Goal: Transaction & Acquisition: Purchase product/service

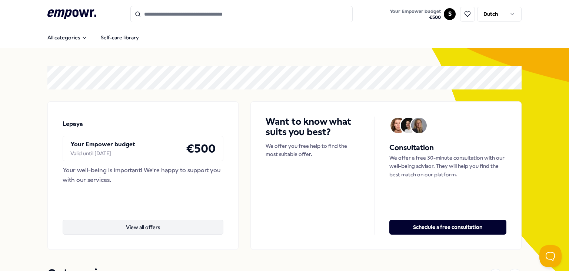
click at [158, 229] on button "View all offers" at bounding box center [143, 226] width 161 height 15
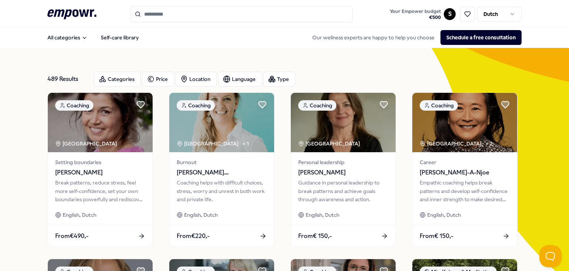
click at [312, 22] on input "Search for products, categories or subcategories" at bounding box center [242, 14] width 222 height 16
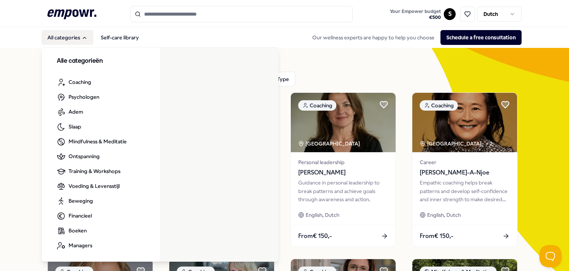
click at [61, 38] on font "All categories" at bounding box center [63, 37] width 33 height 6
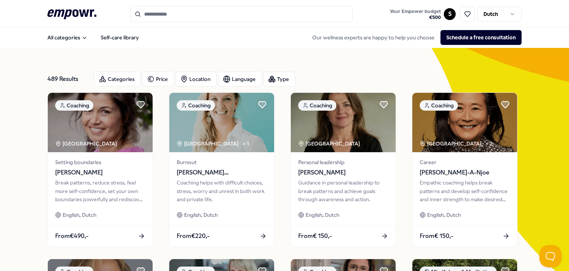
click at [500, 13] on html ".empowr-logo_svg__cls-1{fill:#03032f} Your Empower budget € 500 S Dutch All cat…" at bounding box center [284, 135] width 569 height 271
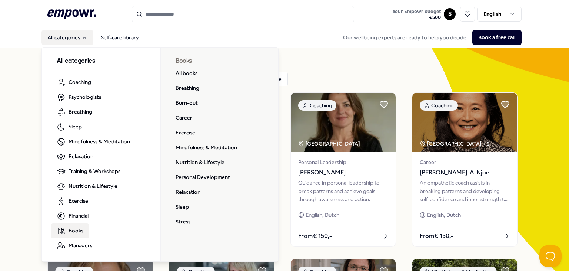
click at [73, 228] on span "Books" at bounding box center [76, 230] width 15 height 8
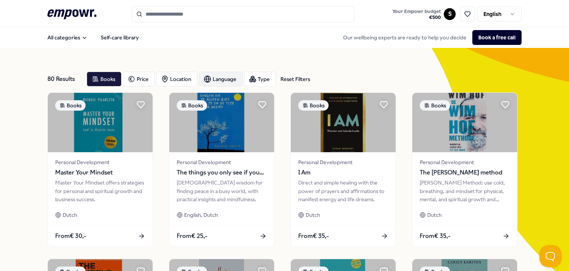
click at [220, 76] on div "Language" at bounding box center [221, 79] width 44 height 15
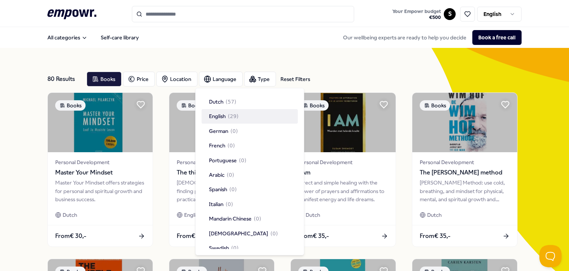
click at [234, 112] on span "( 29 )" at bounding box center [233, 116] width 11 height 8
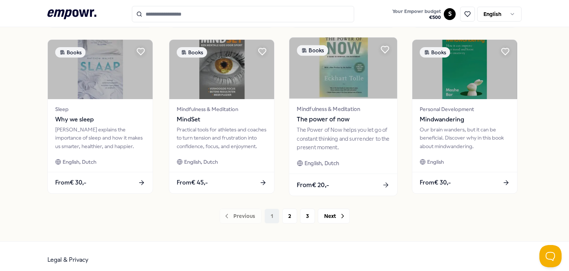
scroll to position [392, 0]
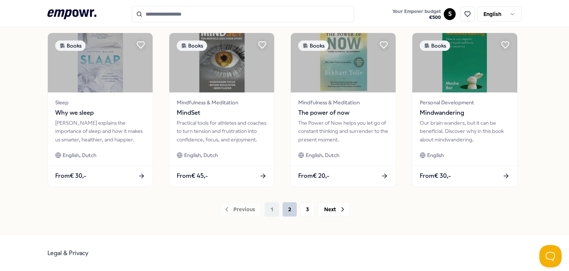
click at [285, 211] on button "2" at bounding box center [290, 209] width 15 height 15
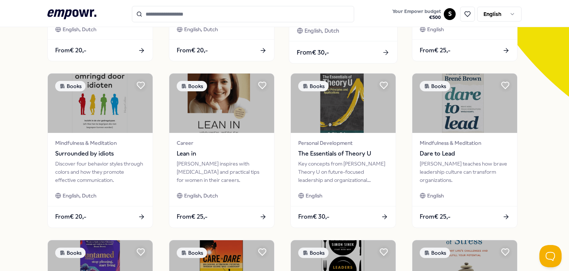
scroll to position [392, 0]
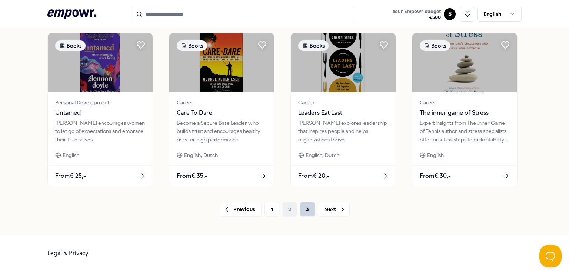
click at [308, 208] on button "3" at bounding box center [307, 209] width 15 height 15
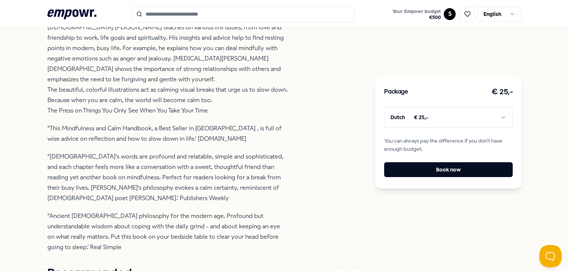
scroll to position [297, 0]
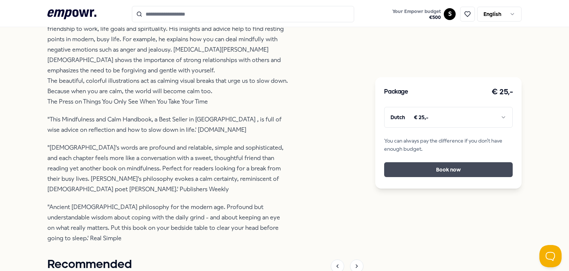
click at [402, 168] on button "Book now" at bounding box center [448, 169] width 129 height 15
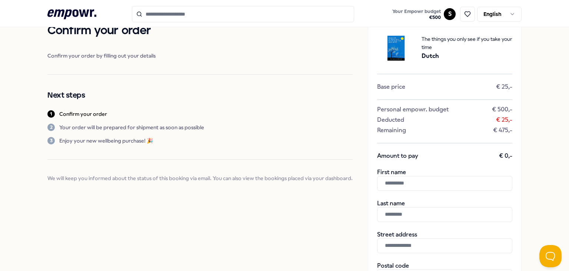
scroll to position [276, 0]
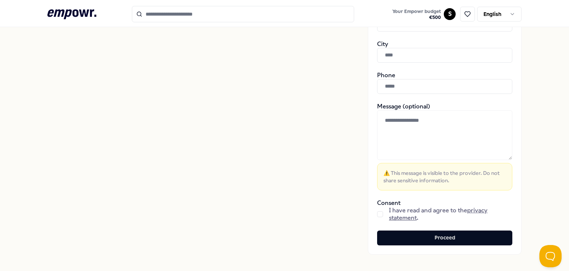
click at [424, 57] on input "text" at bounding box center [444, 55] width 135 height 15
type input "******"
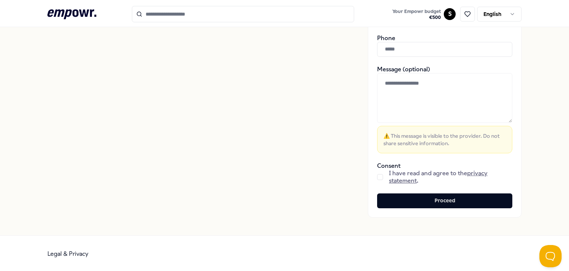
scroll to position [313, 0]
